Goal: Task Accomplishment & Management: Use online tool/utility

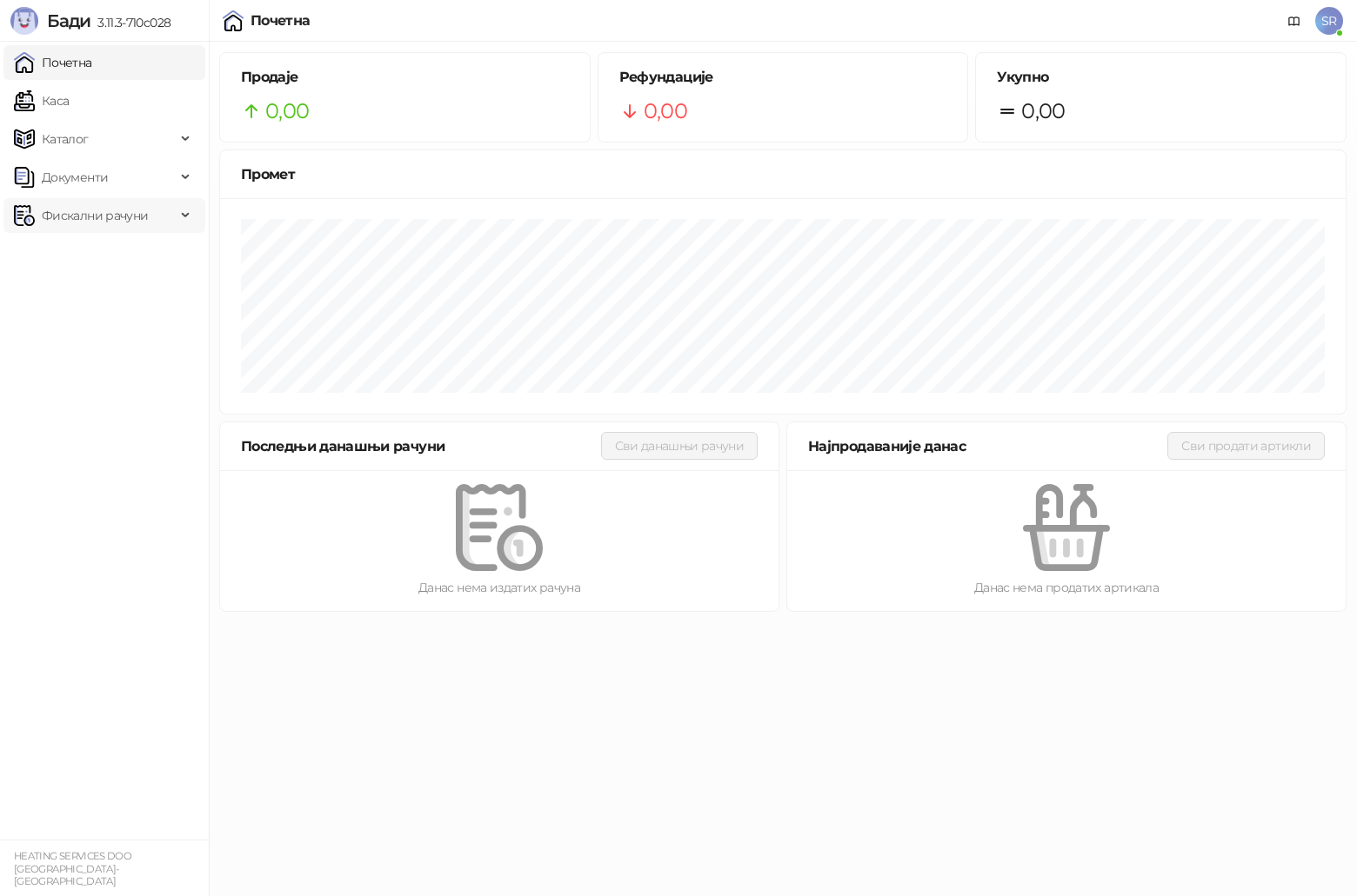
click at [124, 221] on span "Фискални рачуни" at bounding box center [95, 215] width 106 height 34
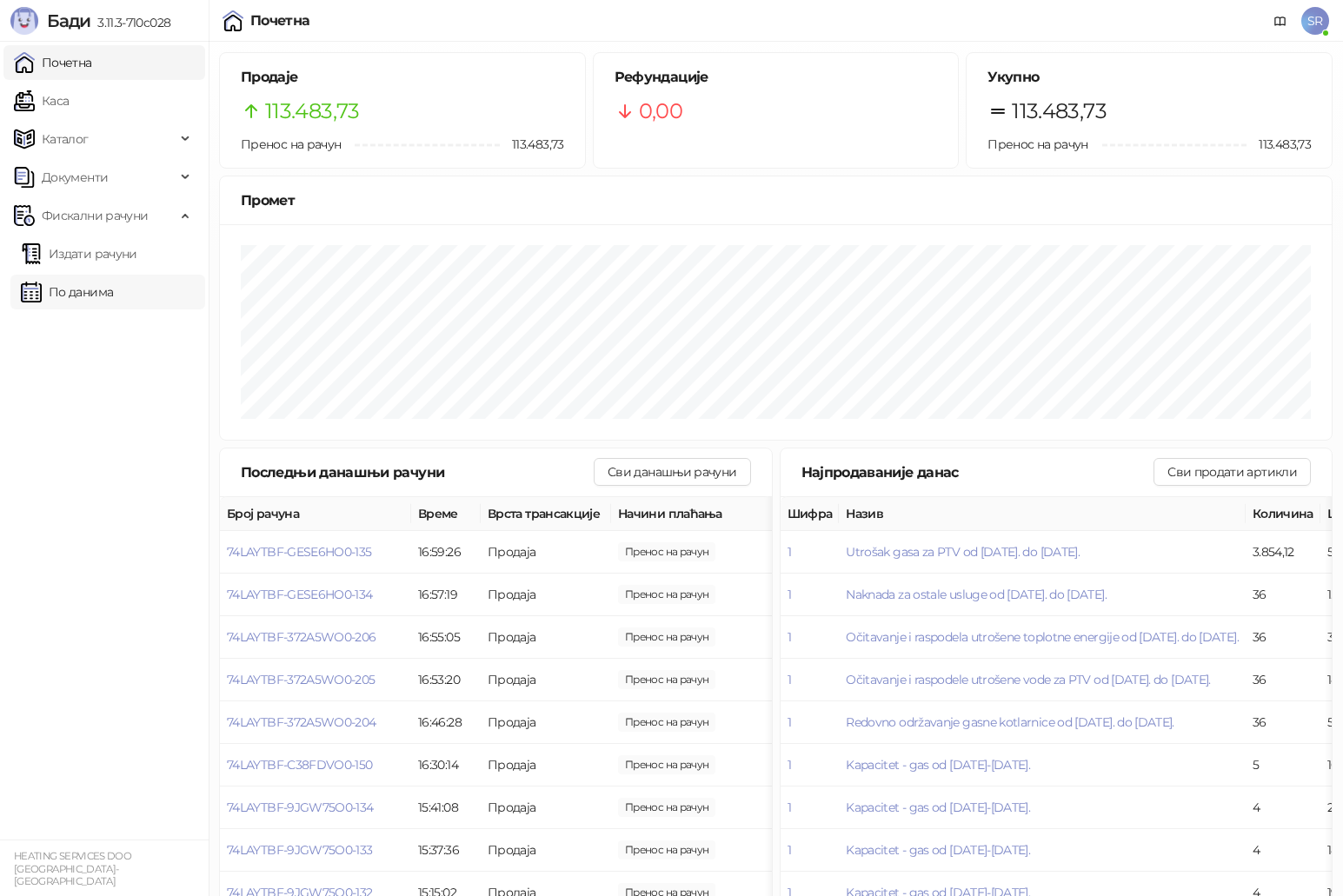
click at [91, 280] on link "По данима" at bounding box center [67, 292] width 92 height 34
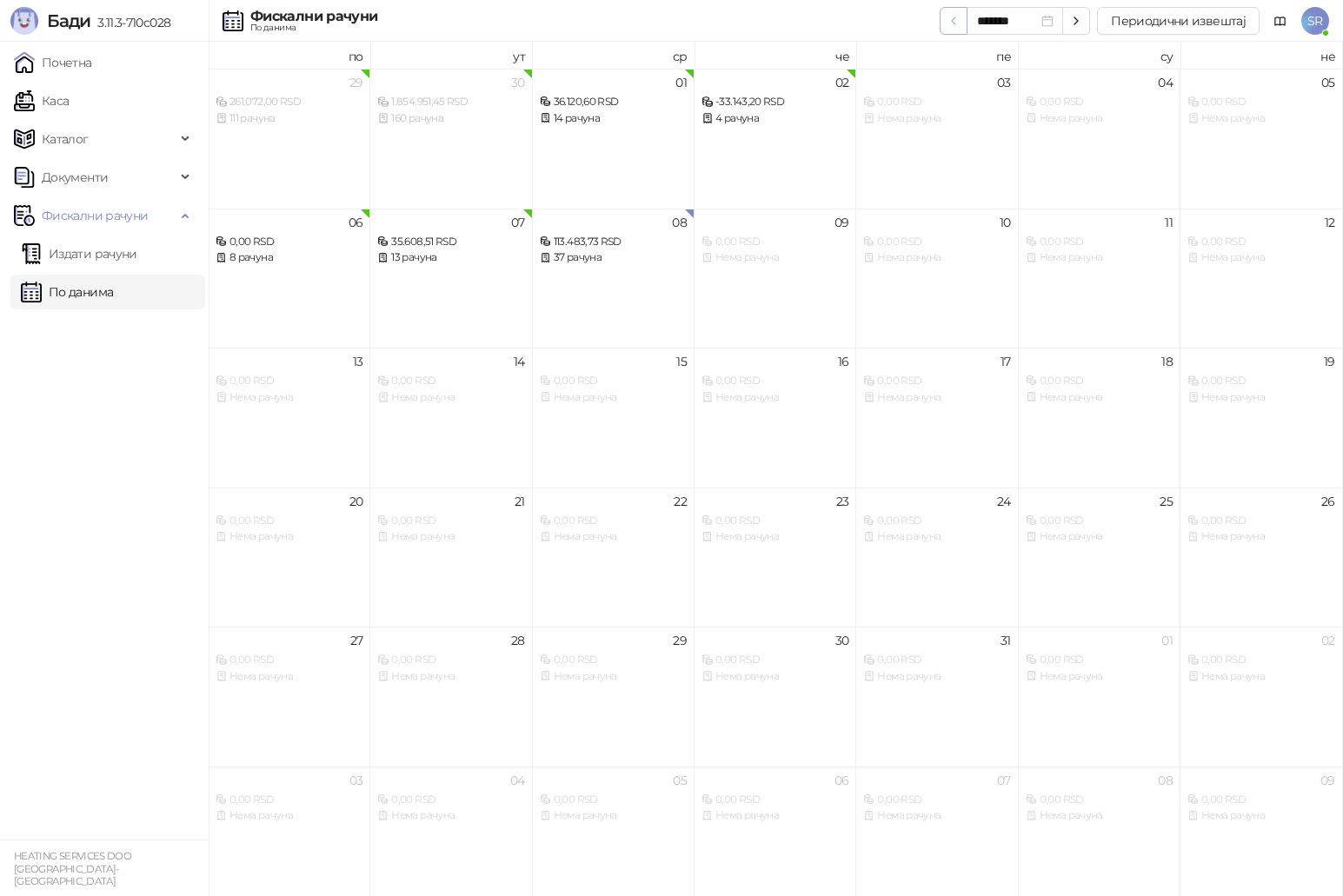
click at [958, 22] on icon "button" at bounding box center [953, 21] width 14 height 14
type input "*******"
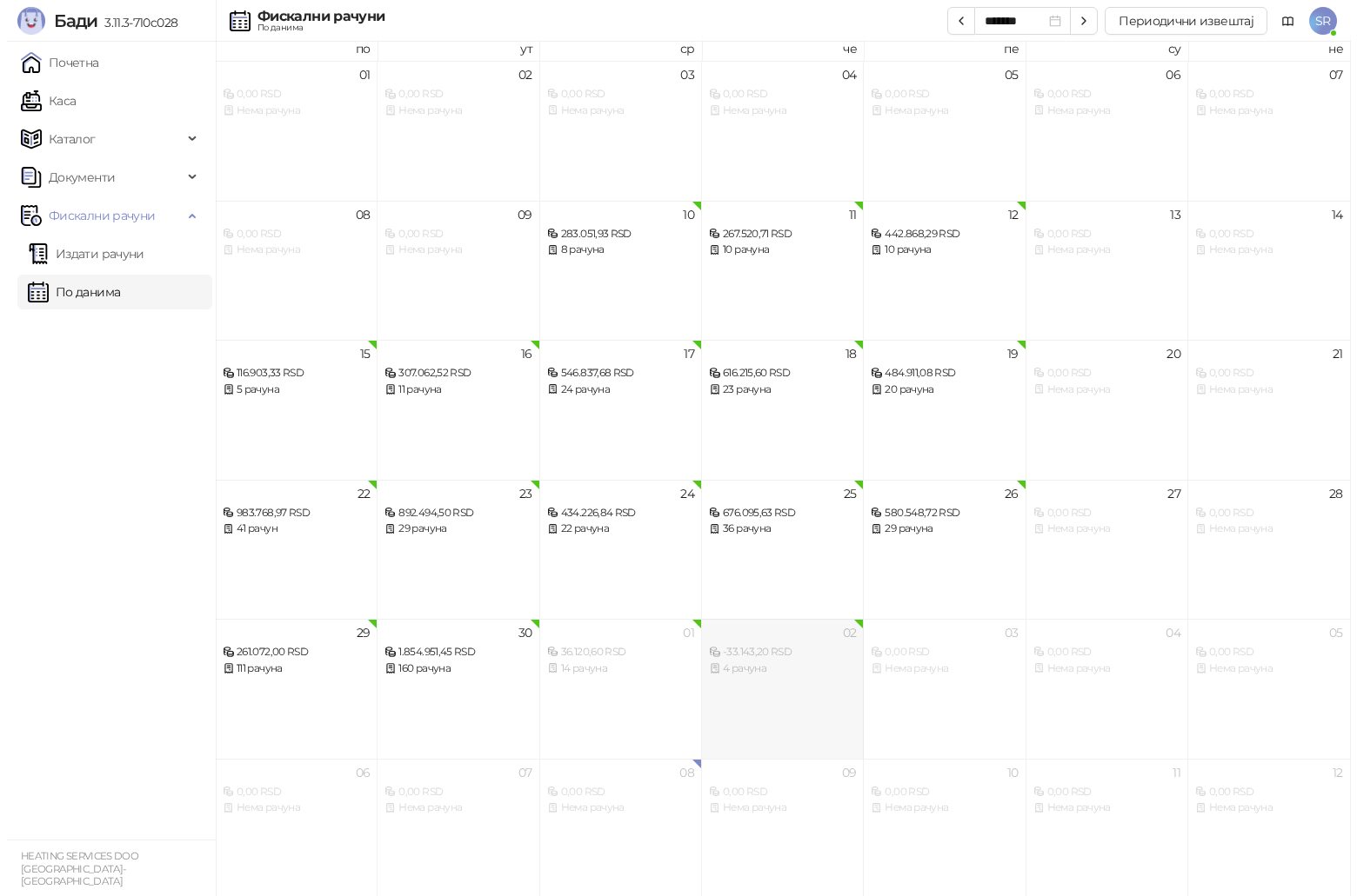
scroll to position [10, 0]
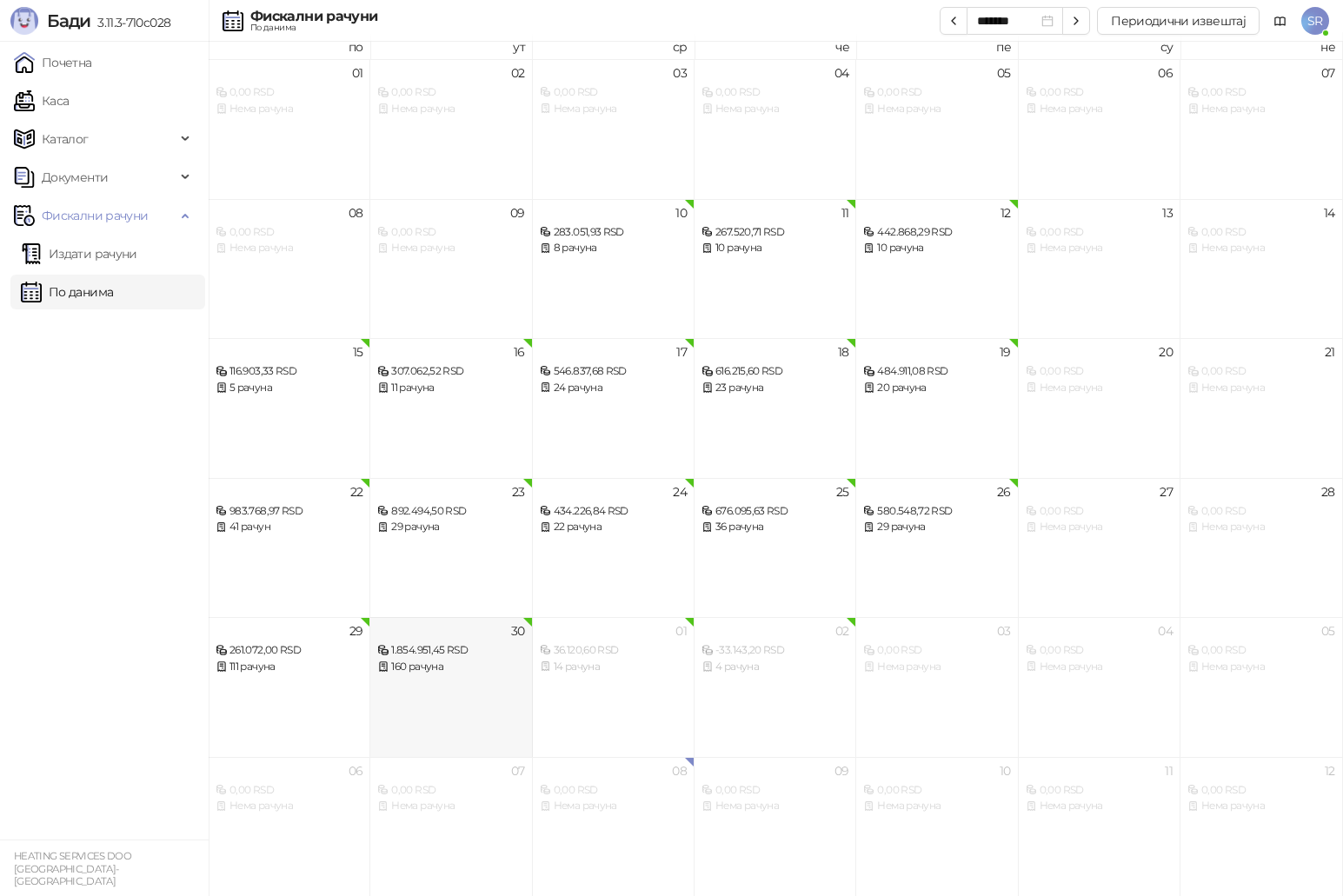
click at [494, 675] on div "160 рачуна" at bounding box center [450, 666] width 146 height 16
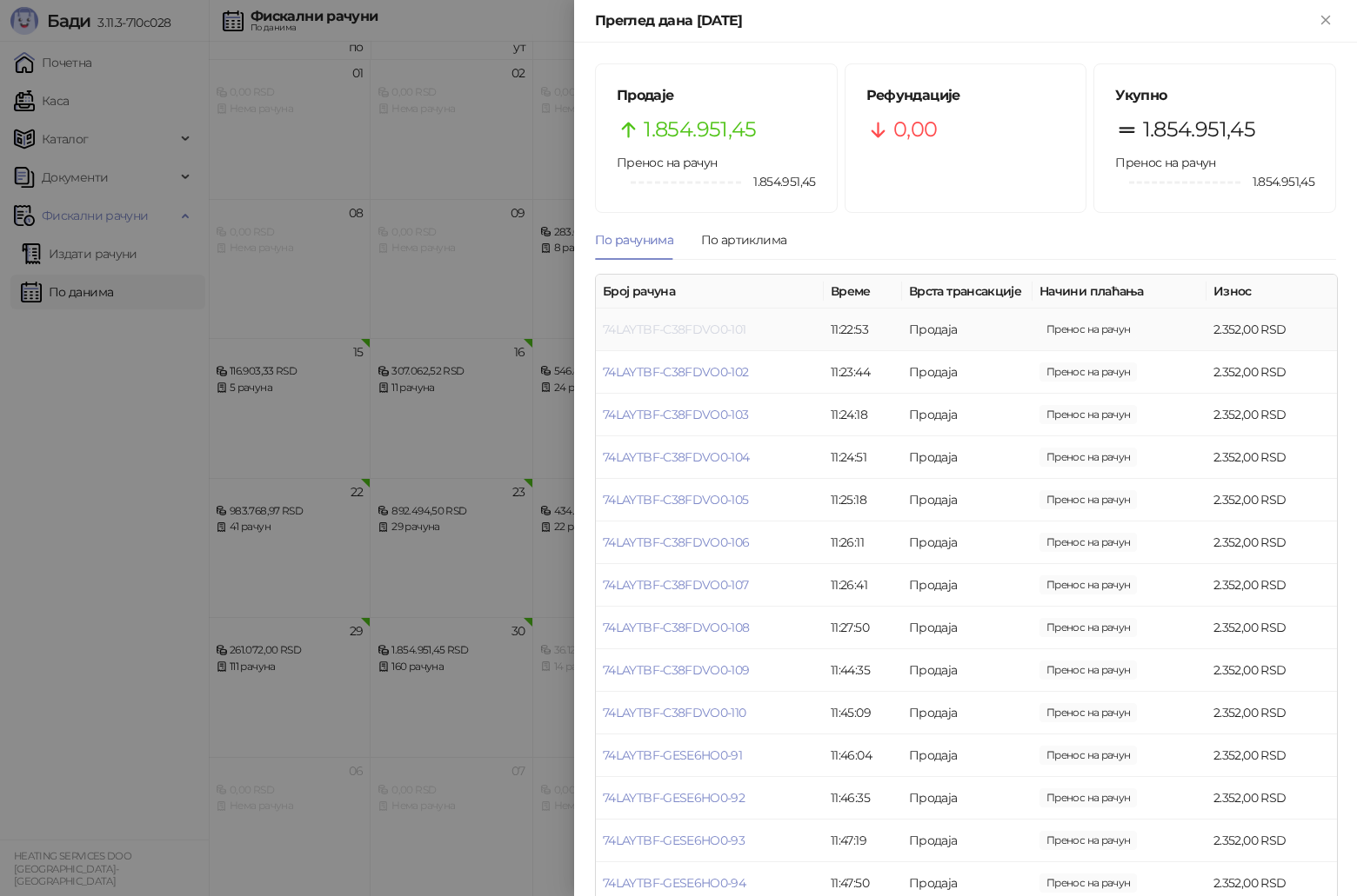
click at [731, 322] on link "74LAYTBF-C38FDVO0-101" at bounding box center [674, 329] width 144 height 15
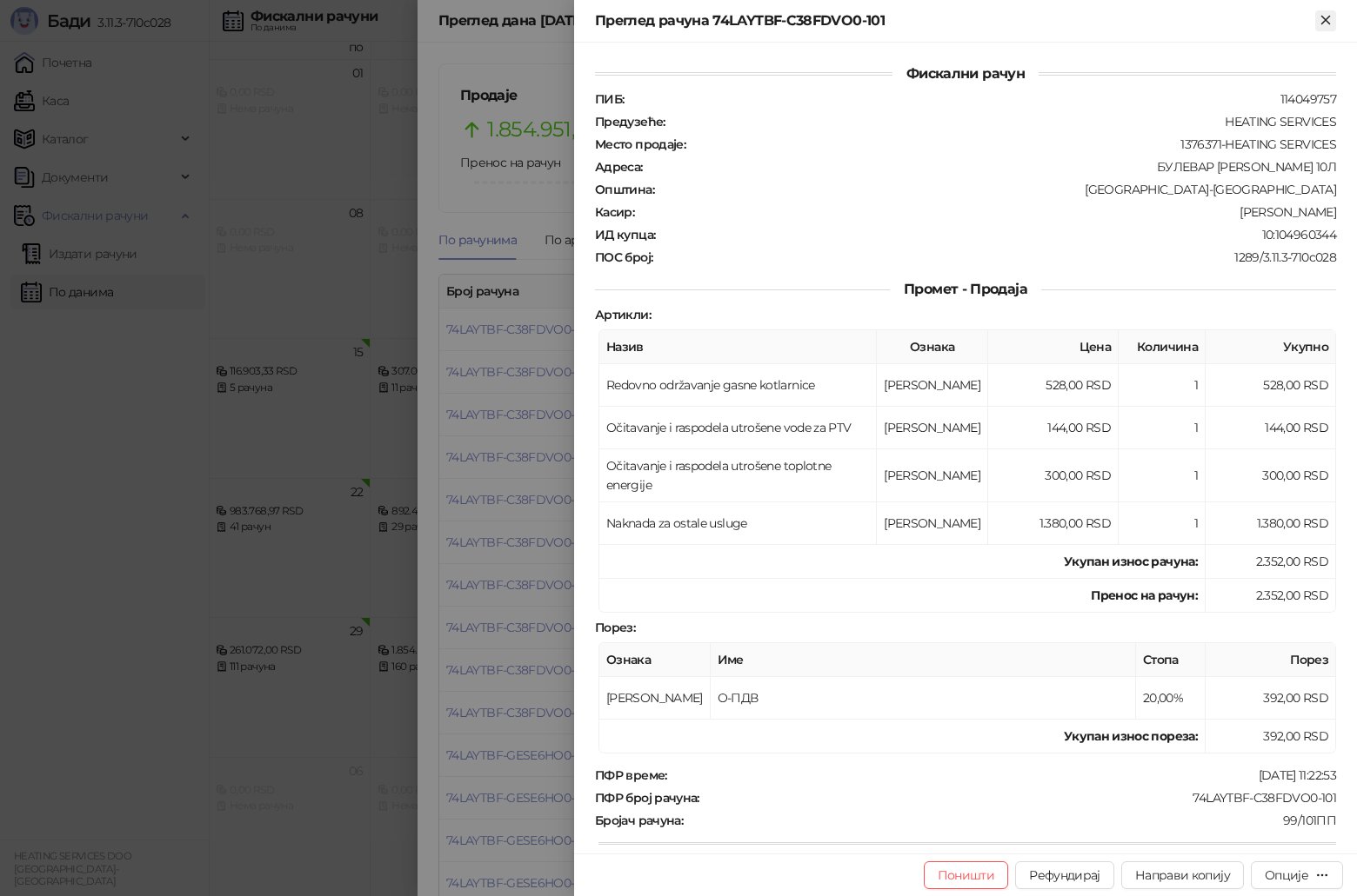
click at [1325, 24] on icon "Close" at bounding box center [1325, 20] width 15 height 15
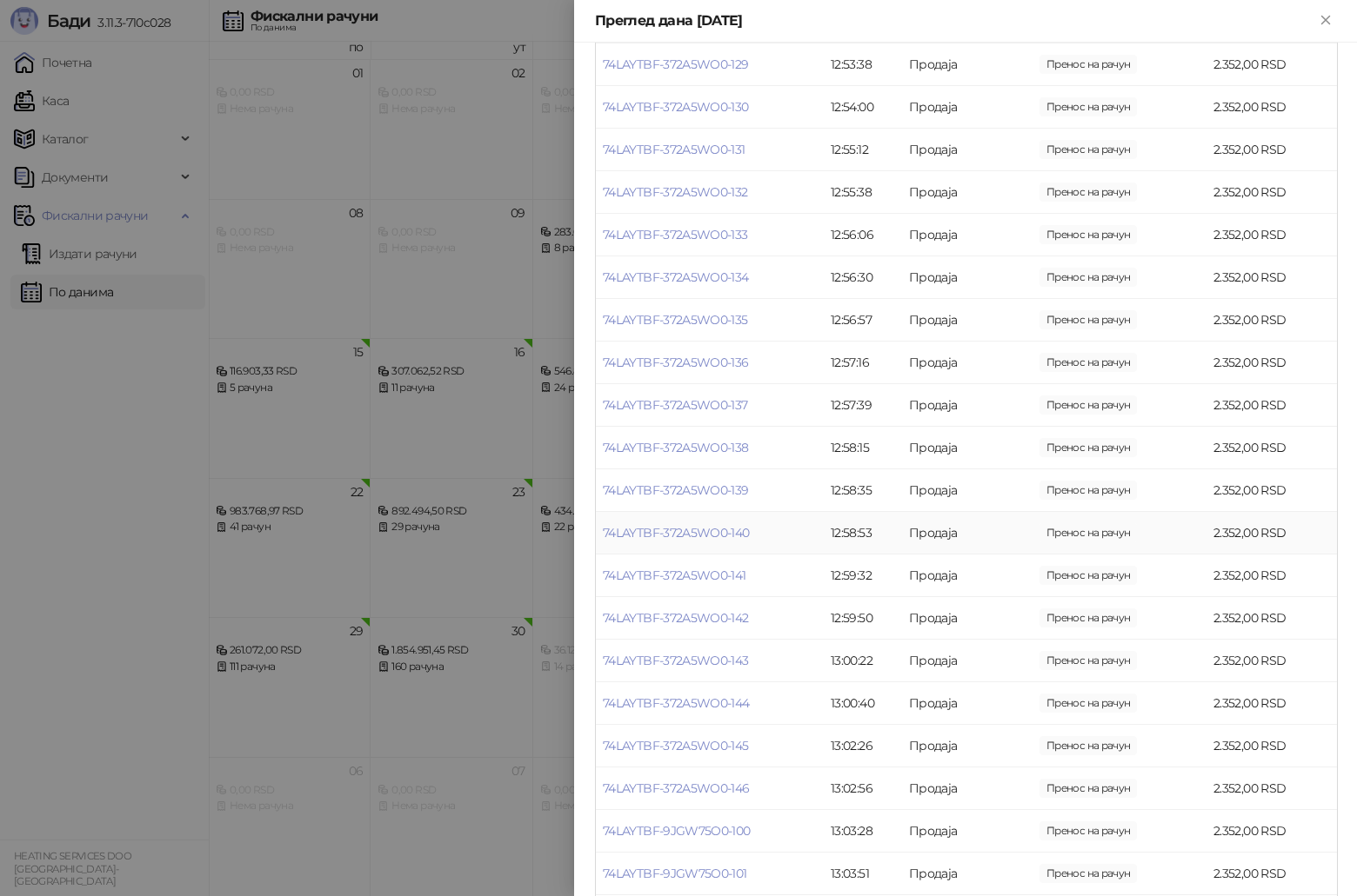
scroll to position [2520, 0]
click at [747, 827] on td "74LAYTBF-9JGW75O0-101" at bounding box center [710, 833] width 228 height 42
click at [734, 834] on link "74LAYTBF-9JGW75O0-101" at bounding box center [674, 833] width 145 height 15
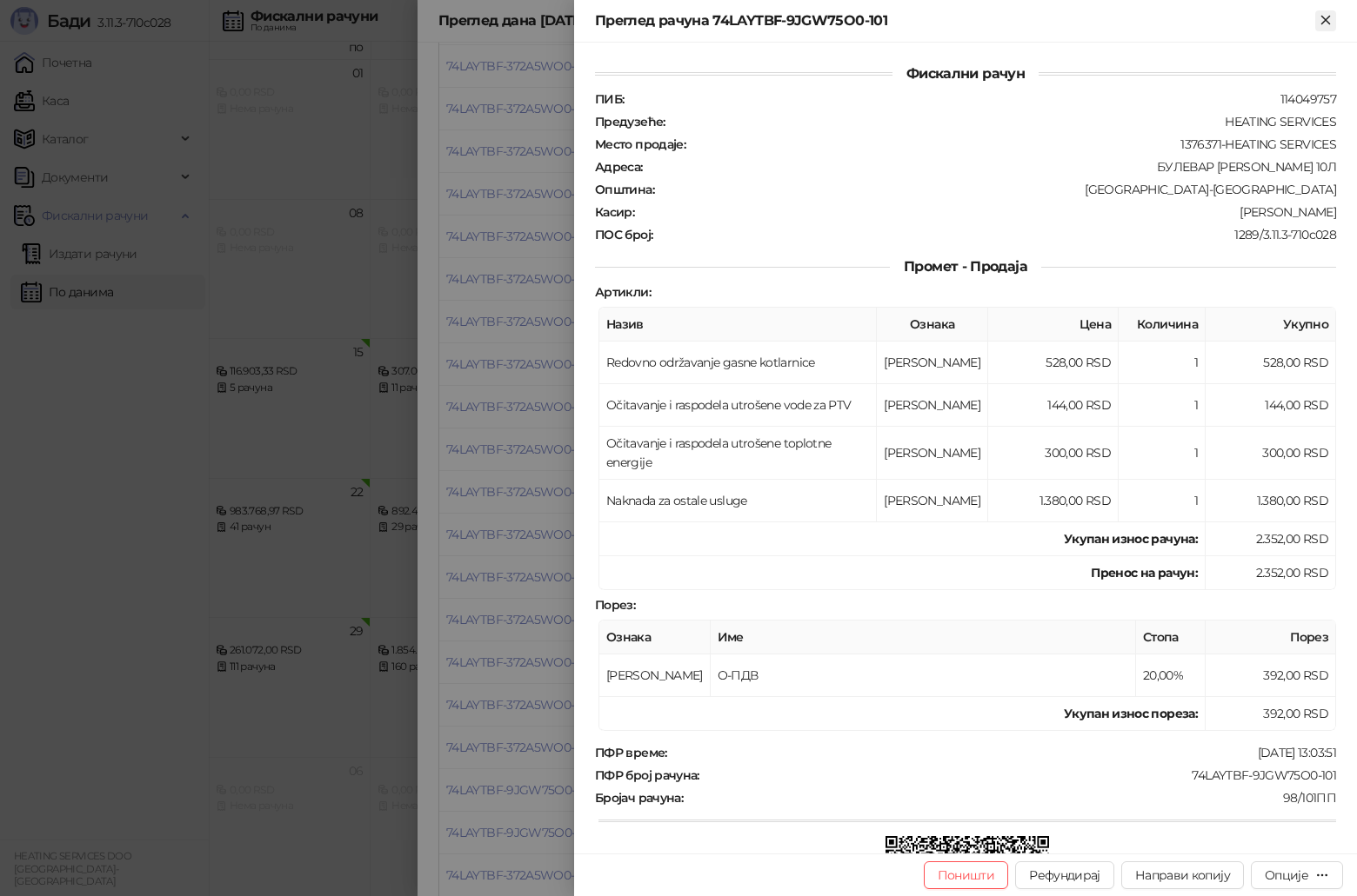
click at [1330, 19] on icon "Close" at bounding box center [1325, 20] width 15 height 15
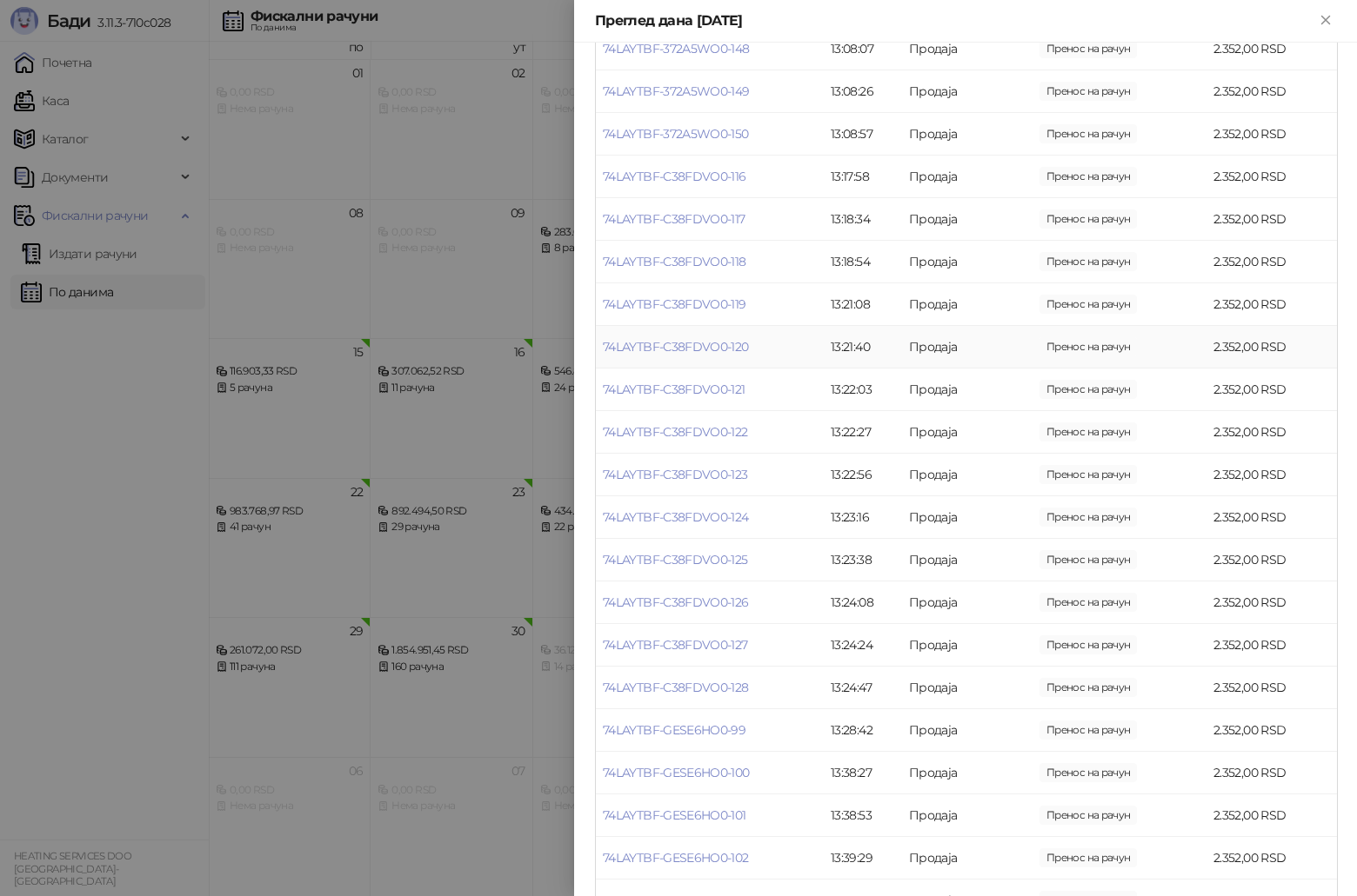
scroll to position [3477, 0]
click at [731, 724] on link "74LAYTBF-GESE6HO0-101" at bounding box center [674, 728] width 144 height 15
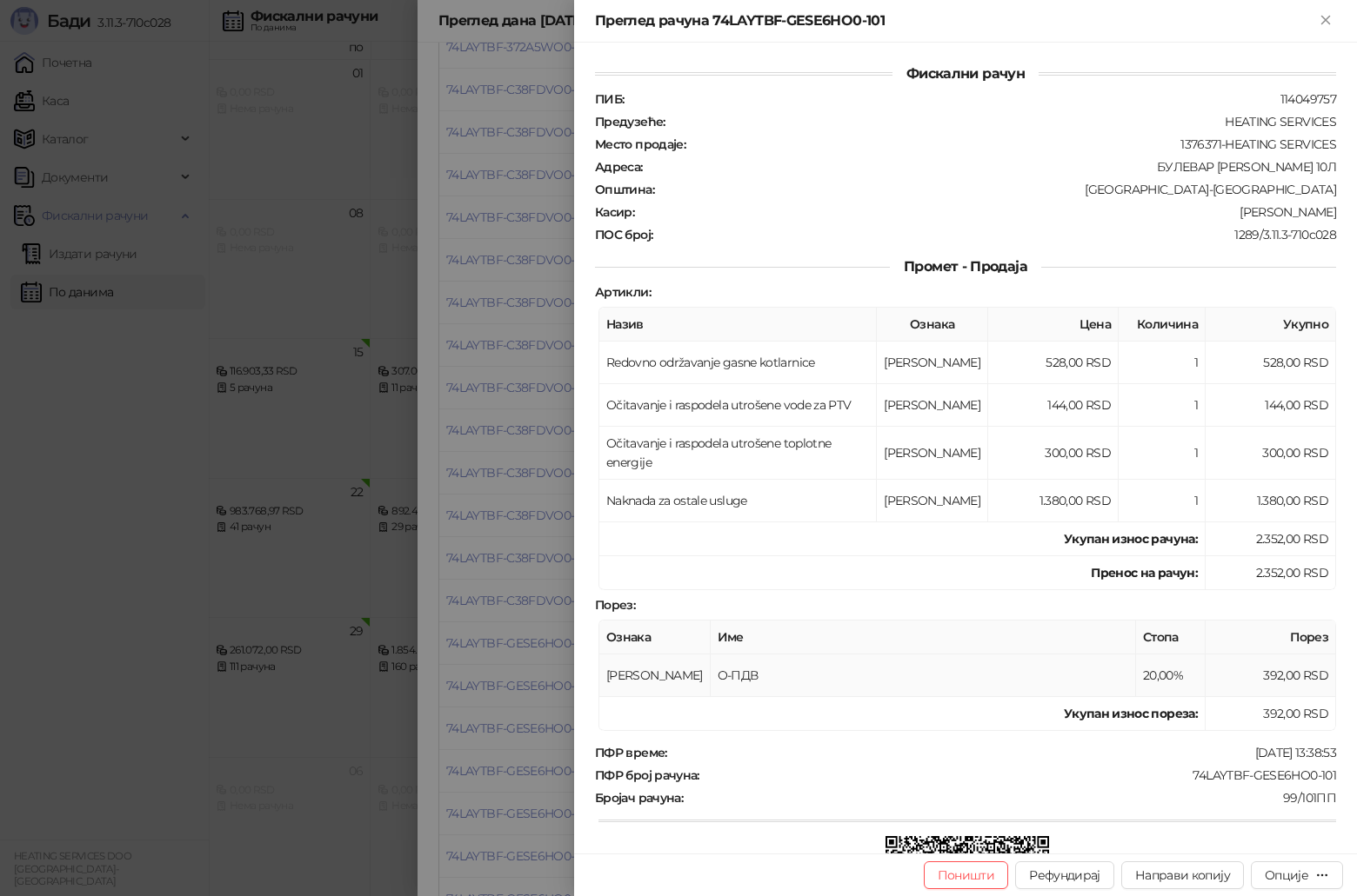
scroll to position [297, 0]
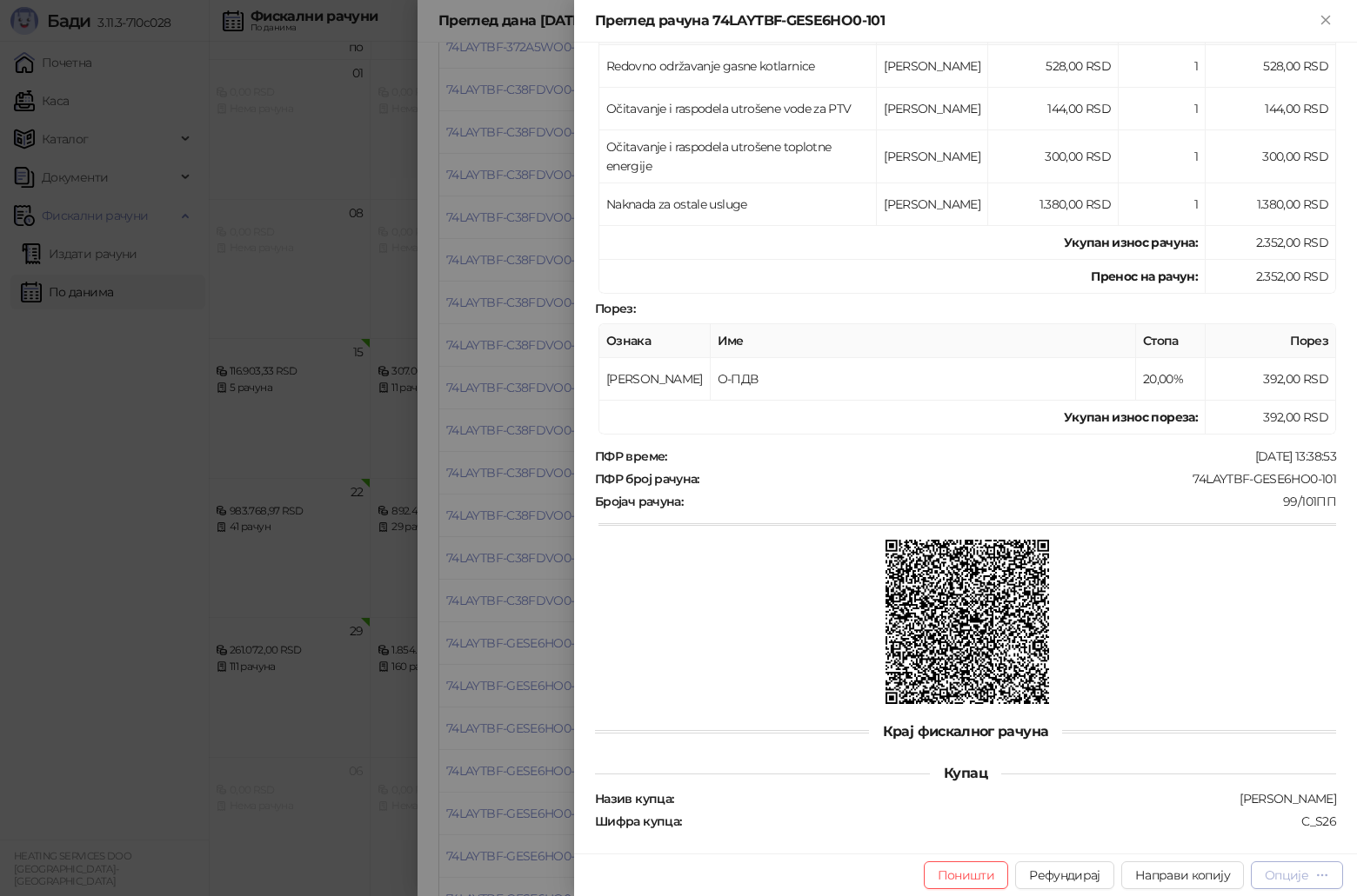
click at [1308, 865] on button "Опције" at bounding box center [1297, 875] width 92 height 28
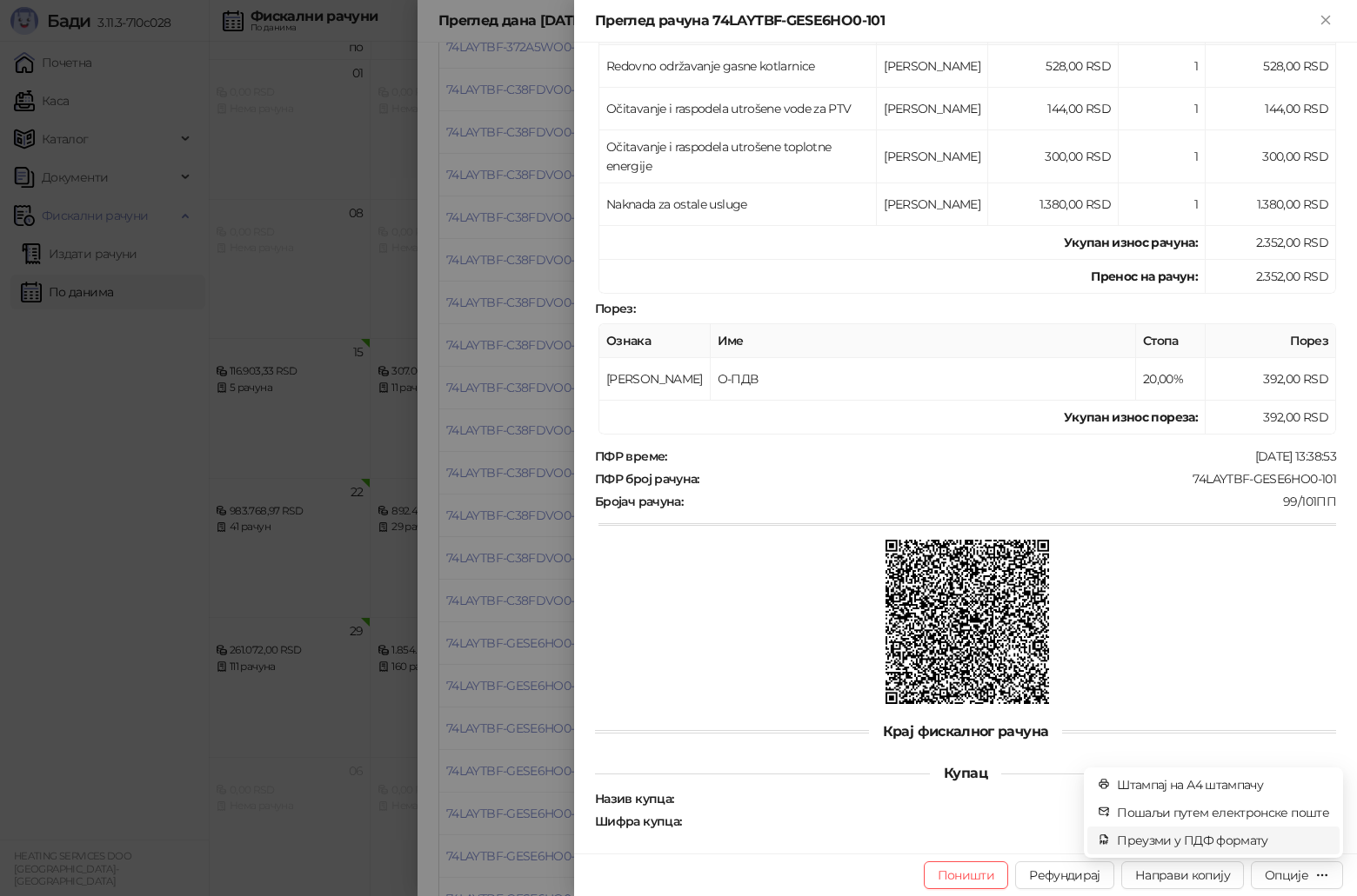
click at [1234, 843] on span "Преузми у ПДФ формату" at bounding box center [1223, 840] width 213 height 19
click at [1300, 883] on div "Опције" at bounding box center [1285, 875] width 43 height 15
click at [1219, 794] on span "Штампај на А4 штампачу" at bounding box center [1223, 785] width 213 height 19
